Goal: Task Accomplishment & Management: Complete application form

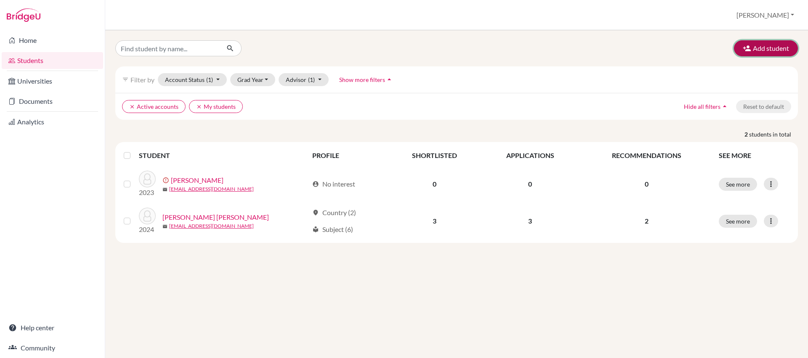
click at [755, 50] on button "Add student" at bounding box center [766, 48] width 64 height 16
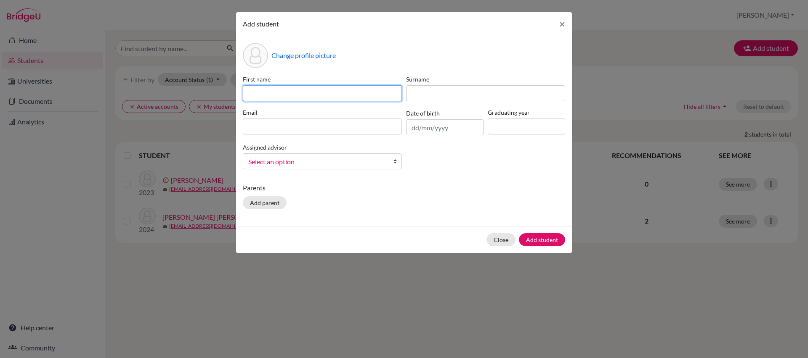
click at [306, 94] on input at bounding box center [322, 93] width 159 height 16
type input "Xiaojing"
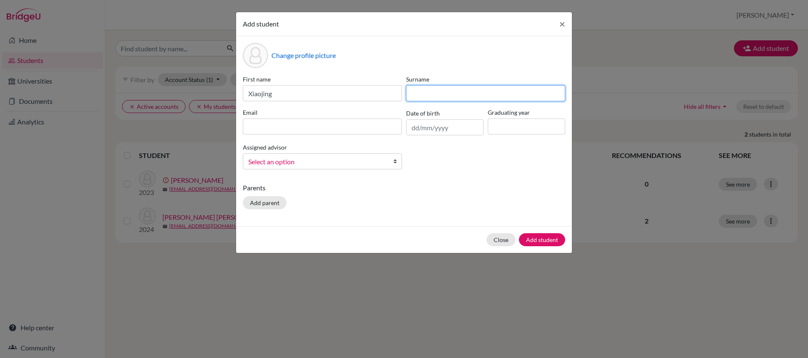
click at [433, 91] on input at bounding box center [485, 93] width 159 height 16
type input "Bai"
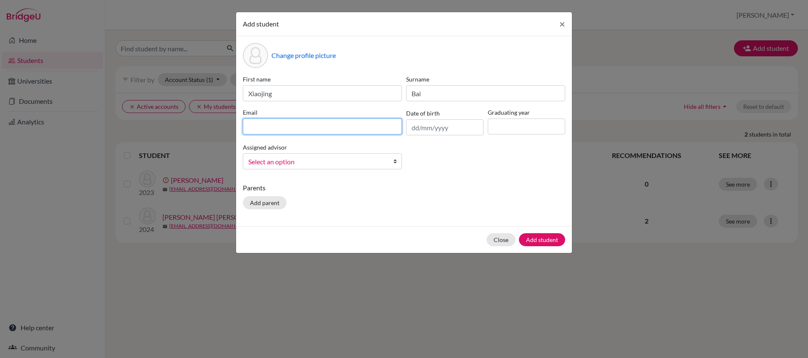
click at [335, 131] on input at bounding box center [322, 127] width 159 height 16
click at [458, 164] on div "First name [PERSON_NAME] Surname [PERSON_NAME] Email Date of birth Graduating y…" at bounding box center [404, 125] width 326 height 101
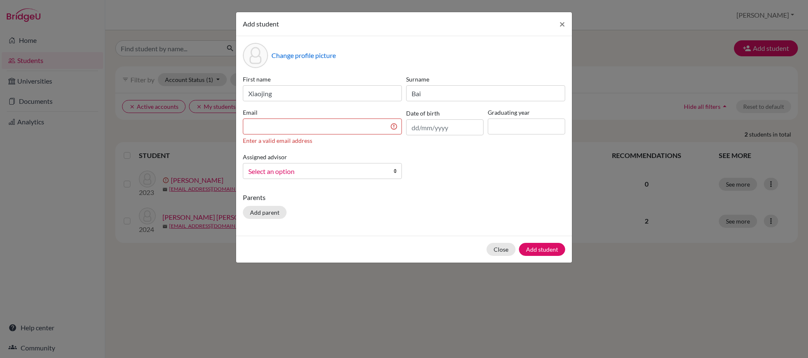
click at [377, 169] on span "Select an option" at bounding box center [316, 171] width 137 height 11
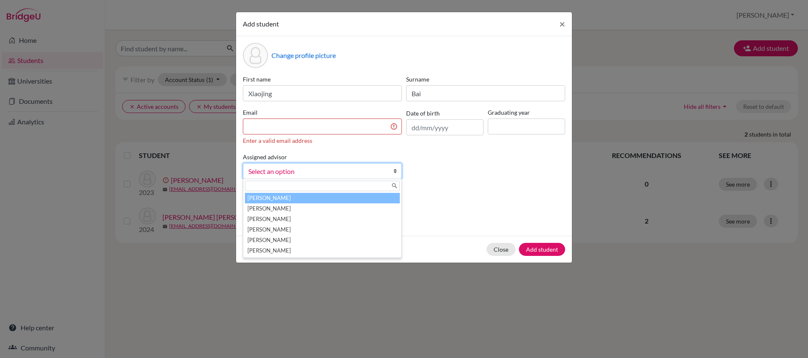
click at [470, 184] on div "First name Xiaojing Surname Bai Email Enter a valid email address Date of birth…" at bounding box center [404, 130] width 326 height 111
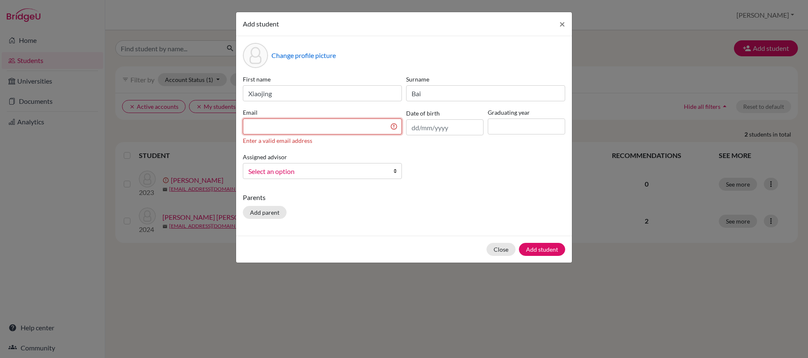
click at [266, 127] on input at bounding box center [322, 127] width 159 height 16
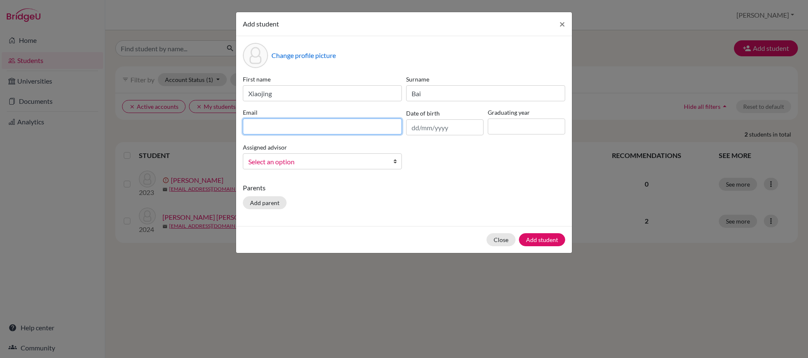
paste input "[EMAIL_ADDRESS][DOMAIN_NAME]"
type input "[EMAIL_ADDRESS][DOMAIN_NAME]"
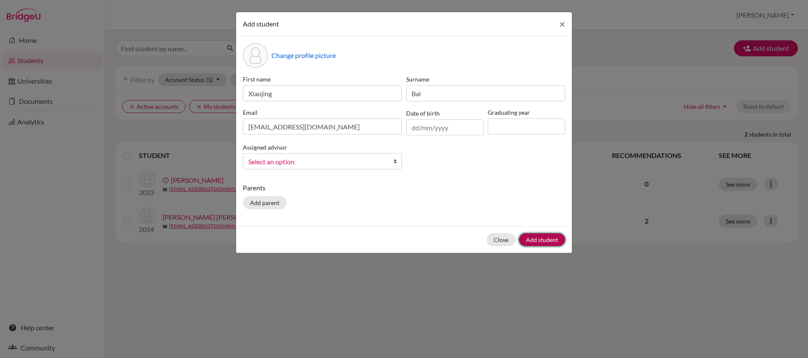
click at [534, 239] on button "Add student" at bounding box center [542, 239] width 46 height 13
click at [552, 131] on input at bounding box center [526, 127] width 77 height 16
type input "2026"
click at [554, 237] on button "Add student" at bounding box center [542, 239] width 46 height 13
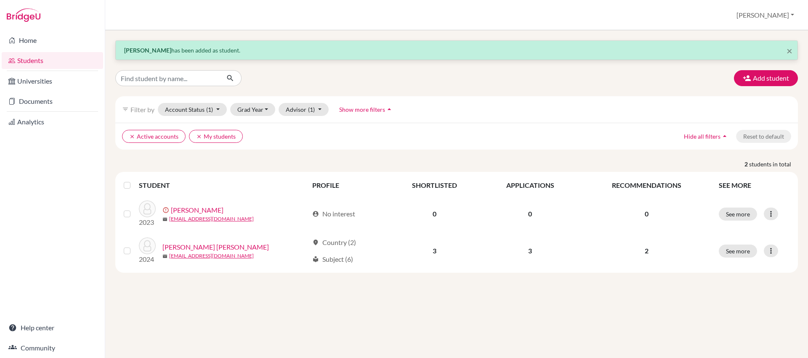
click at [41, 63] on link "Students" at bounding box center [52, 60] width 101 height 17
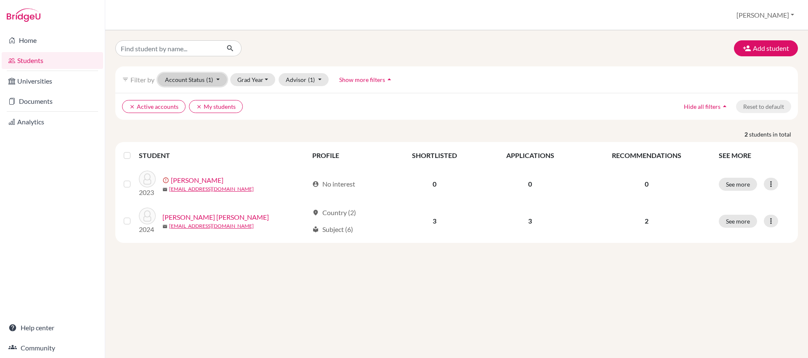
click at [189, 81] on button "Account Status (1)" at bounding box center [192, 79] width 69 height 13
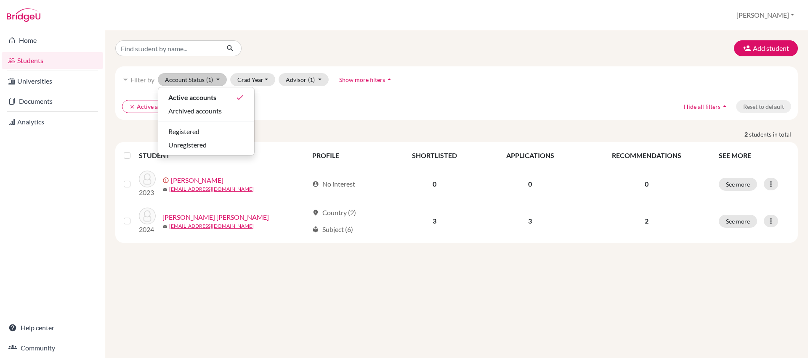
click at [308, 50] on div at bounding box center [225, 48] width 232 height 16
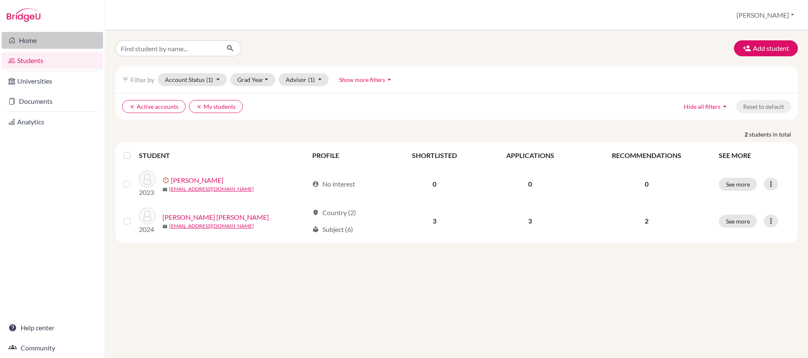
click at [44, 47] on link "Home" at bounding box center [52, 40] width 101 height 17
click at [211, 82] on span "(1)" at bounding box center [209, 79] width 7 height 7
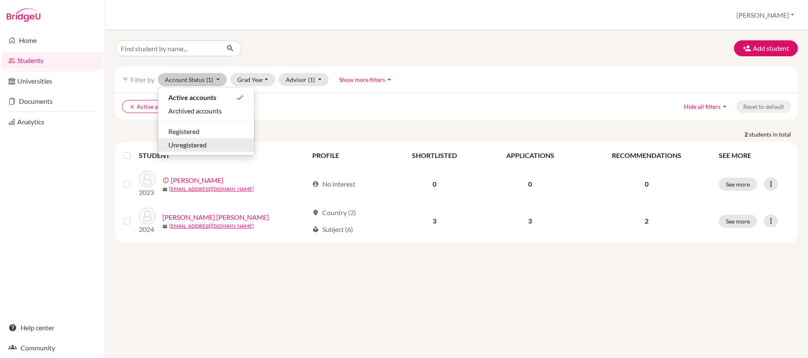
click at [210, 144] on div "Unregistered" at bounding box center [206, 145] width 76 height 10
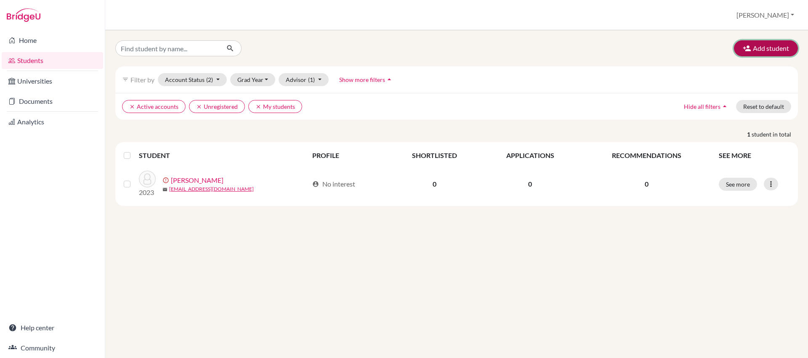
click at [785, 50] on button "Add student" at bounding box center [766, 48] width 64 height 16
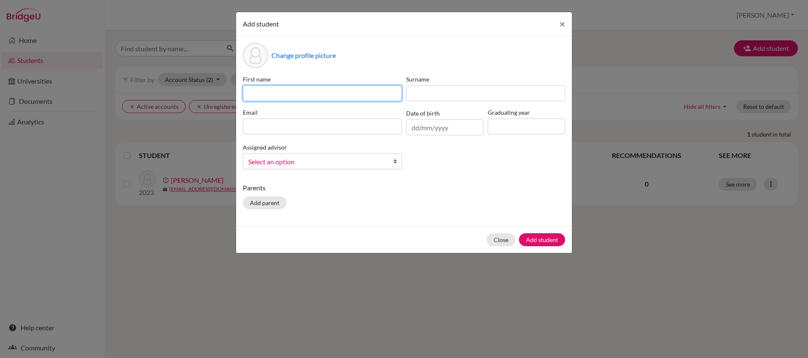
click at [262, 98] on input at bounding box center [322, 93] width 159 height 16
type input "Xiaojing"
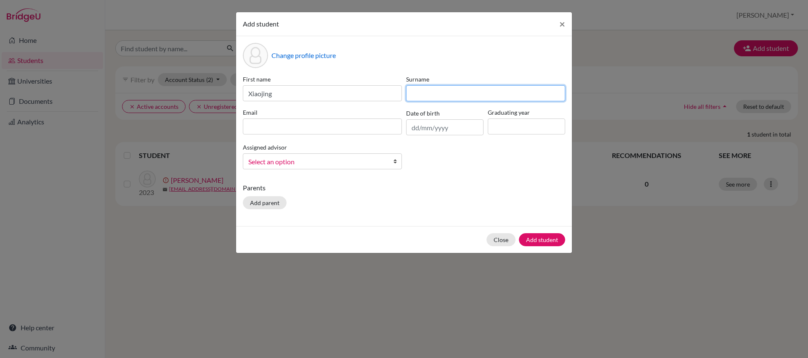
click at [451, 96] on input at bounding box center [485, 93] width 159 height 16
type input "b"
type input "Bai"
click at [331, 135] on div "First name [PERSON_NAME] Surname [PERSON_NAME] Email Date of birth Graduating y…" at bounding box center [404, 125] width 326 height 101
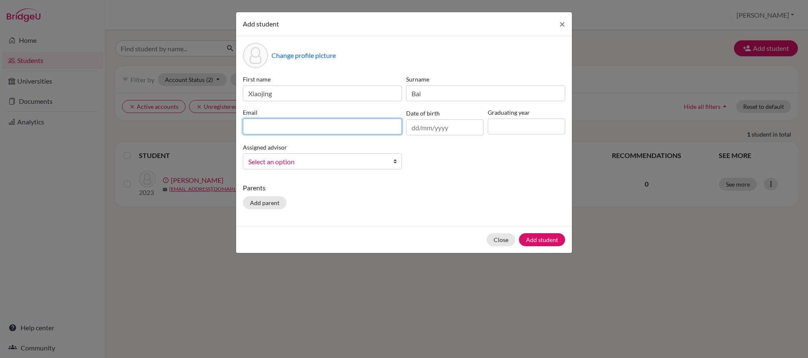
click at [327, 128] on input at bounding box center [322, 127] width 159 height 16
paste input "[EMAIL_ADDRESS][DOMAIN_NAME]"
type input "[EMAIL_ADDRESS][DOMAIN_NAME]"
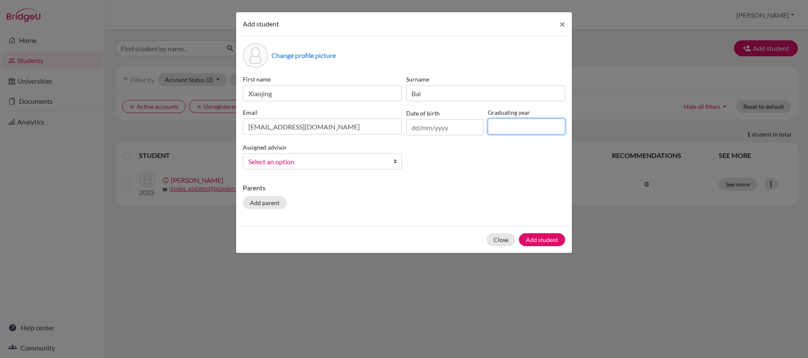
click at [520, 126] on input at bounding box center [526, 127] width 77 height 16
type input "2026"
click at [375, 159] on span "Select an option" at bounding box center [316, 162] width 137 height 11
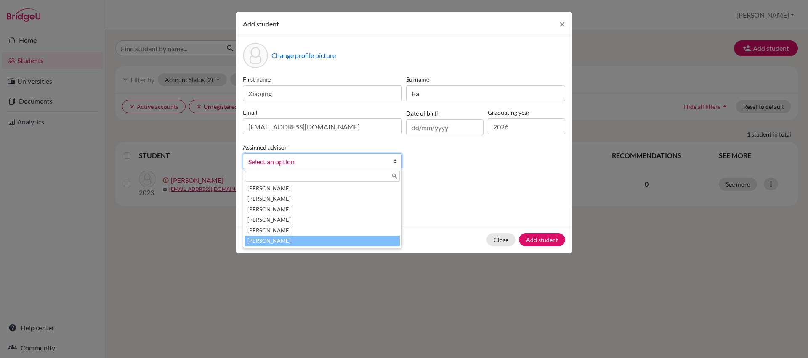
click at [337, 243] on li "[PERSON_NAME]" at bounding box center [322, 241] width 155 height 11
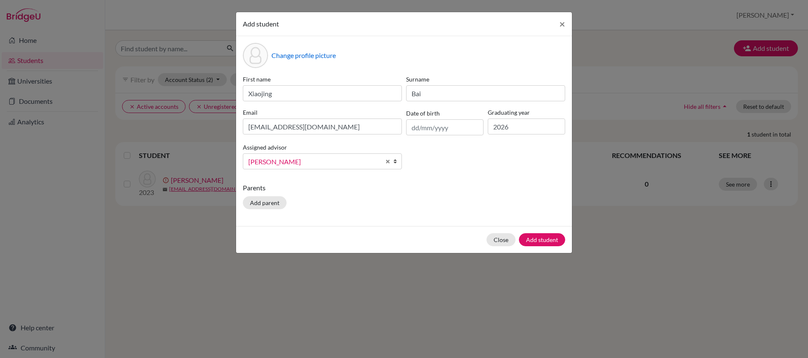
click at [385, 163] on link "[PERSON_NAME]" at bounding box center [322, 162] width 159 height 16
click at [549, 240] on button "Add student" at bounding box center [542, 239] width 46 height 13
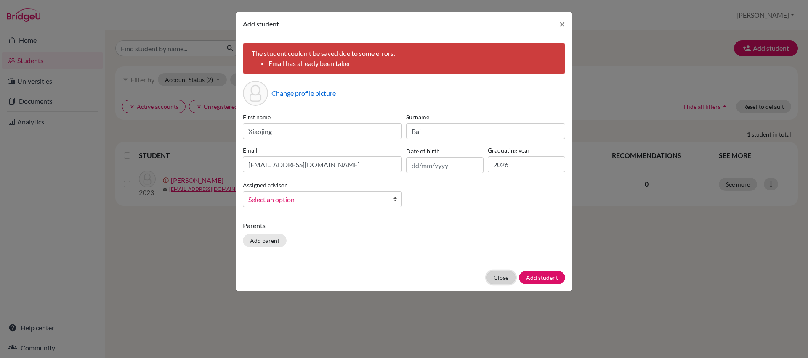
click at [505, 279] on button "Close" at bounding box center [500, 277] width 29 height 13
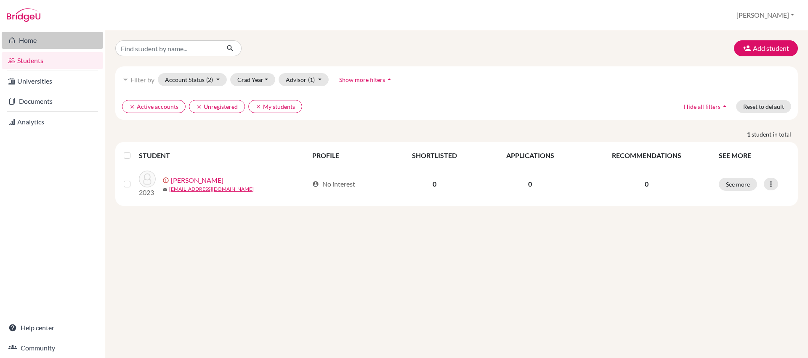
click at [39, 39] on link "Home" at bounding box center [52, 40] width 101 height 17
